Goal: Find specific page/section: Find specific page/section

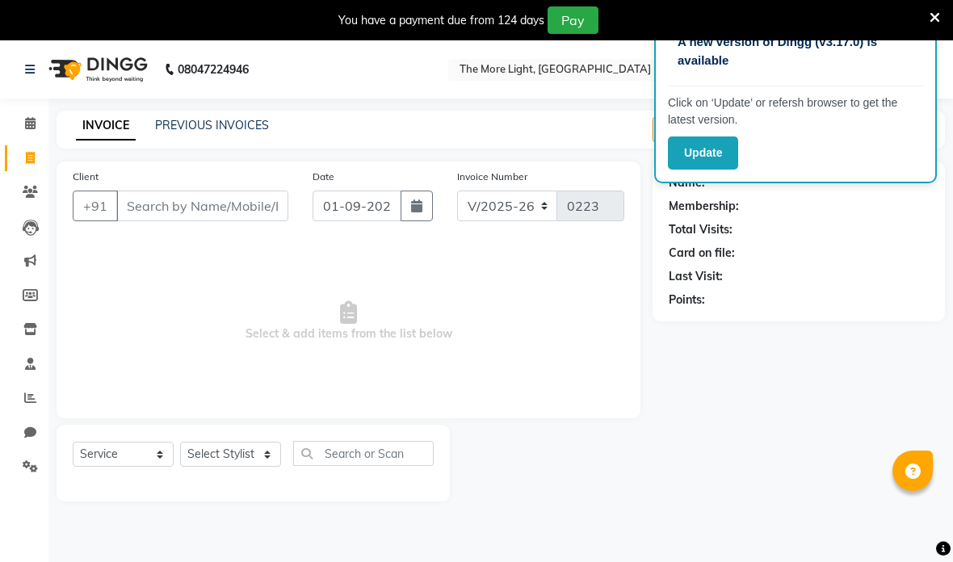
select select "7824"
select select "service"
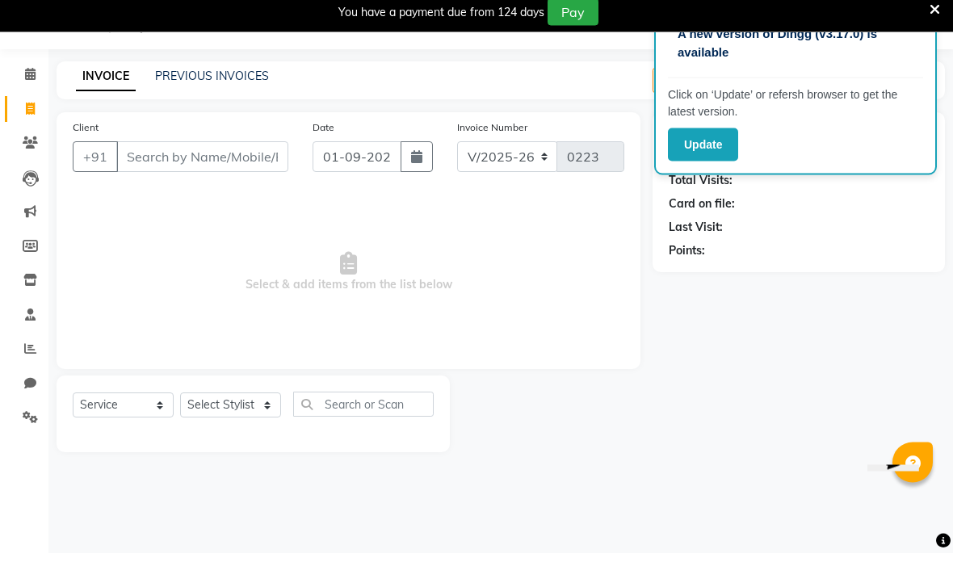
click at [727, 142] on button "Update" at bounding box center [703, 153] width 70 height 33
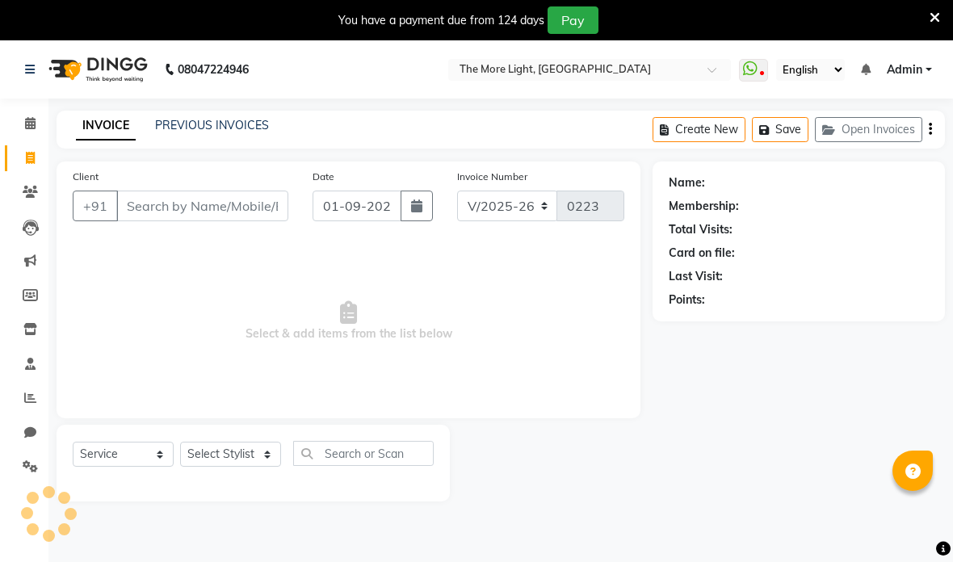
select select "7824"
select select "service"
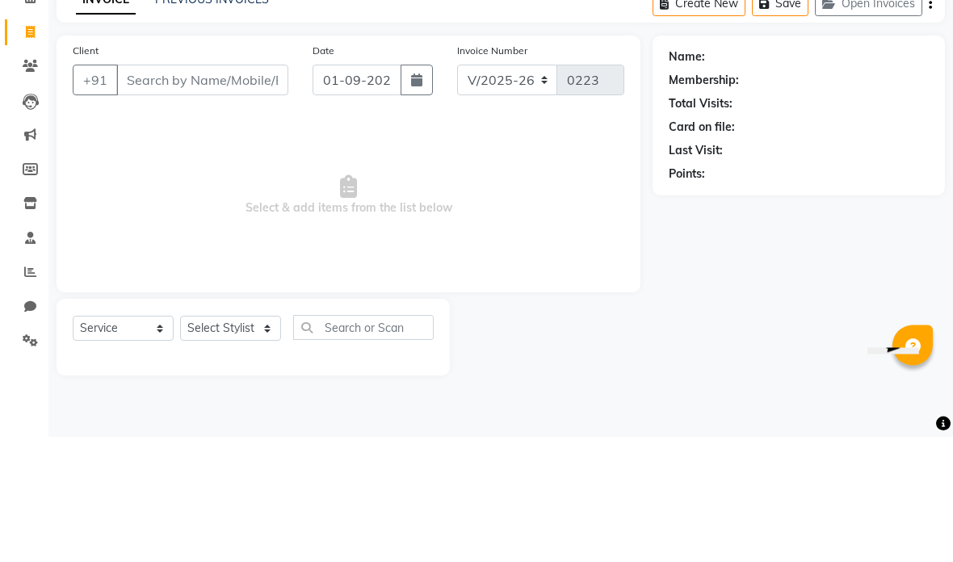
click at [27, 186] on icon at bounding box center [30, 192] width 15 height 12
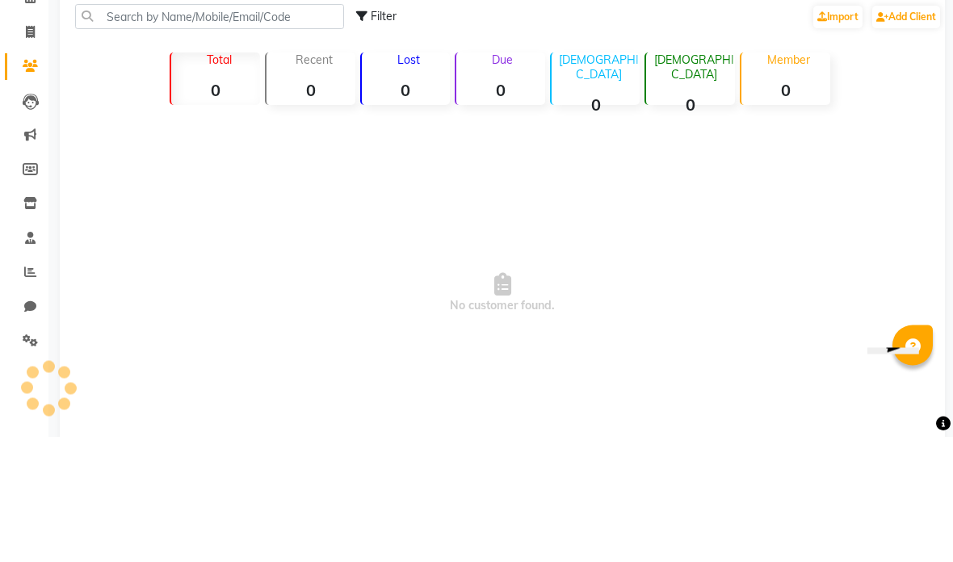
scroll to position [40, 0]
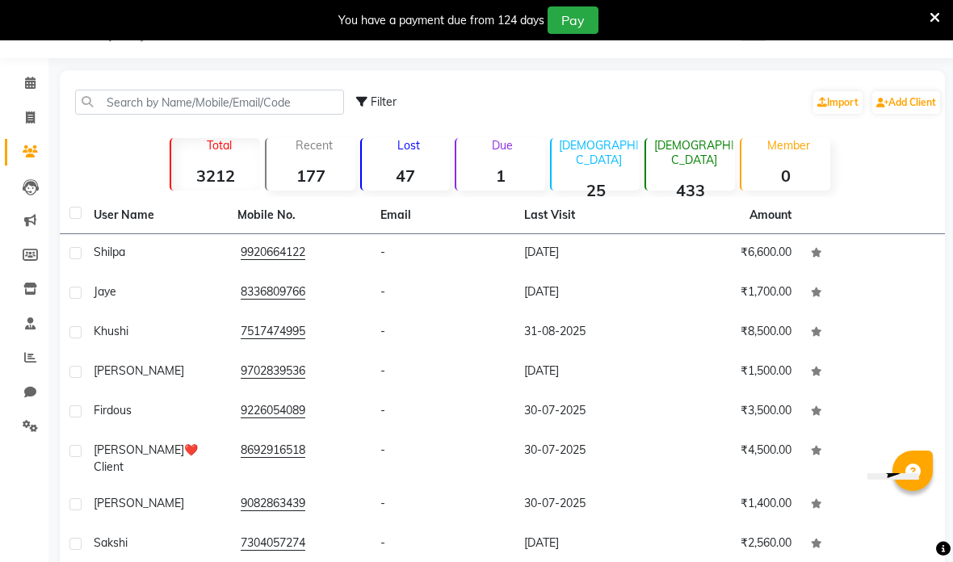
click at [831, 249] on td at bounding box center [874, 254] width 144 height 40
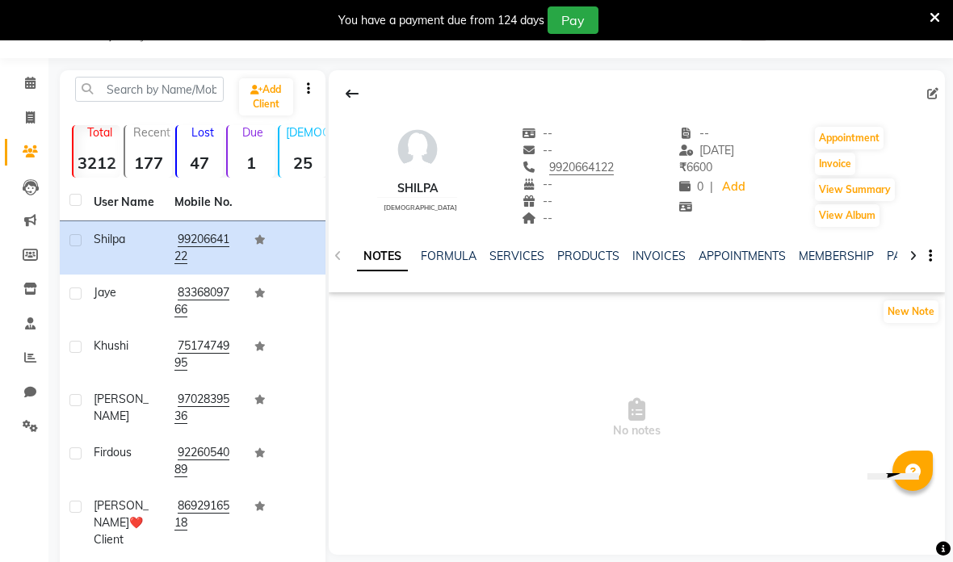
scroll to position [44, 0]
